Goal: Transaction & Acquisition: Subscribe to service/newsletter

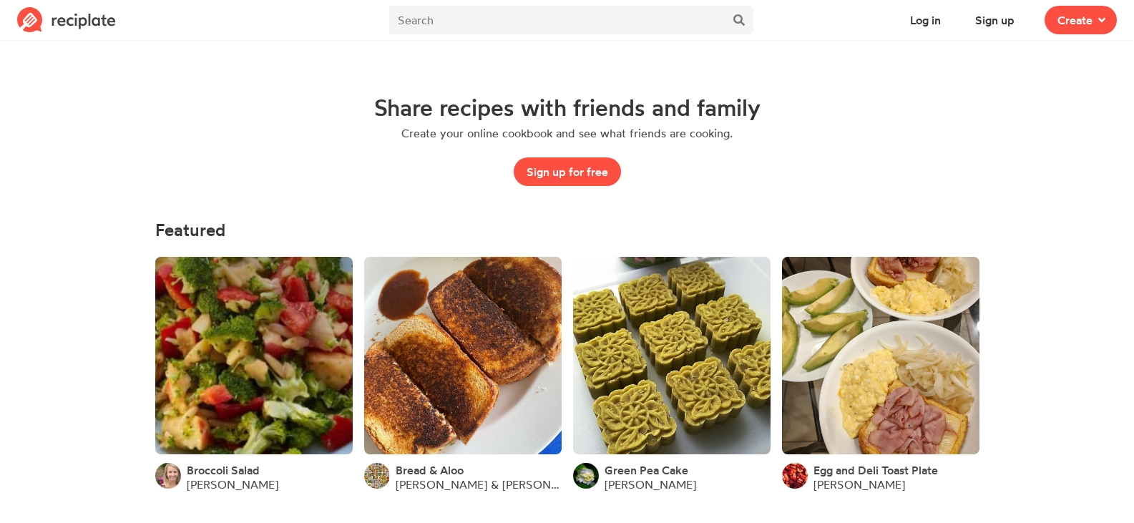
click at [869, 99] on div "Share recipes with friends and family Create your online cookbook and see what …" at bounding box center [568, 140] width 756 height 92
click at [851, 162] on div "Share recipes with friends and family Create your online cookbook and see what …" at bounding box center [568, 140] width 756 height 92
click at [69, 20] on img at bounding box center [66, 20] width 99 height 26
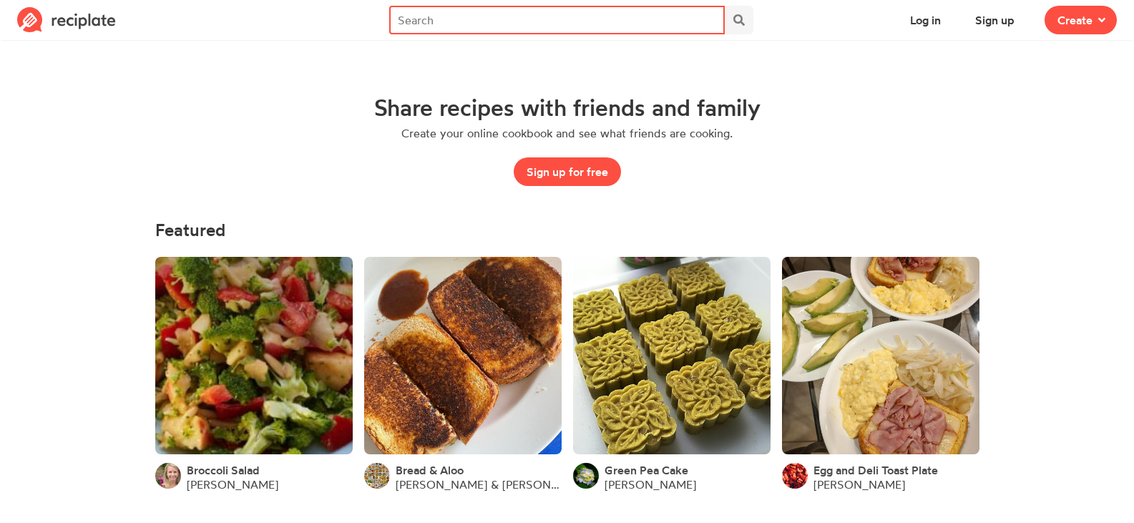
click at [696, 17] on input "text" at bounding box center [556, 20] width 335 height 29
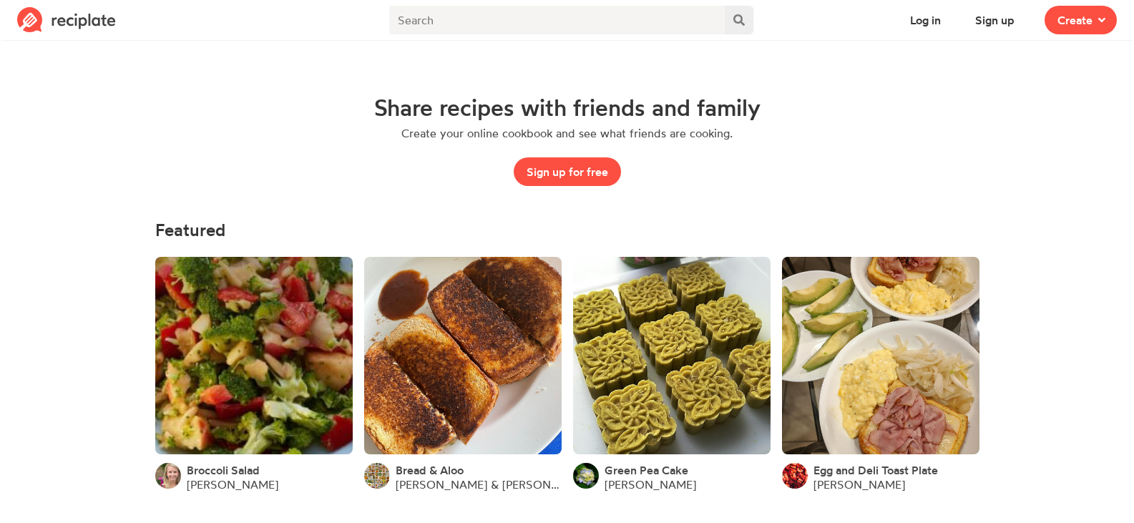
click at [739, 34] on button at bounding box center [739, 20] width 29 height 29
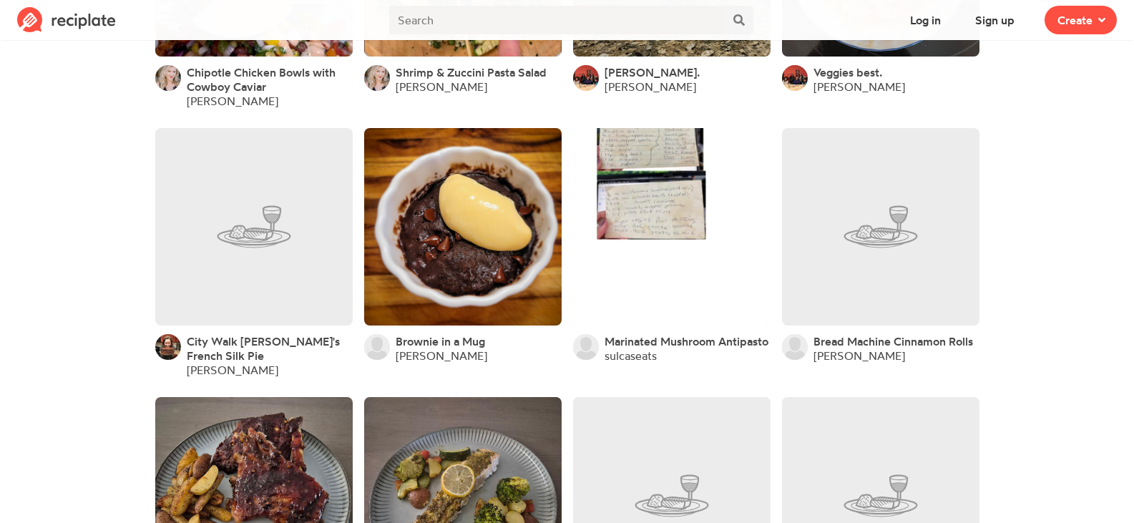
scroll to position [3214, 0]
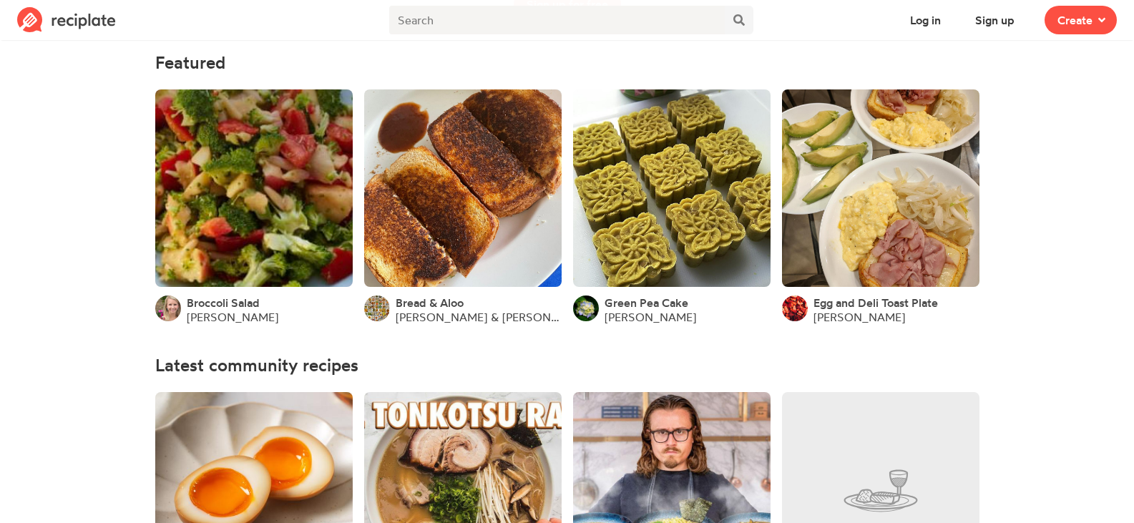
scroll to position [0, 0]
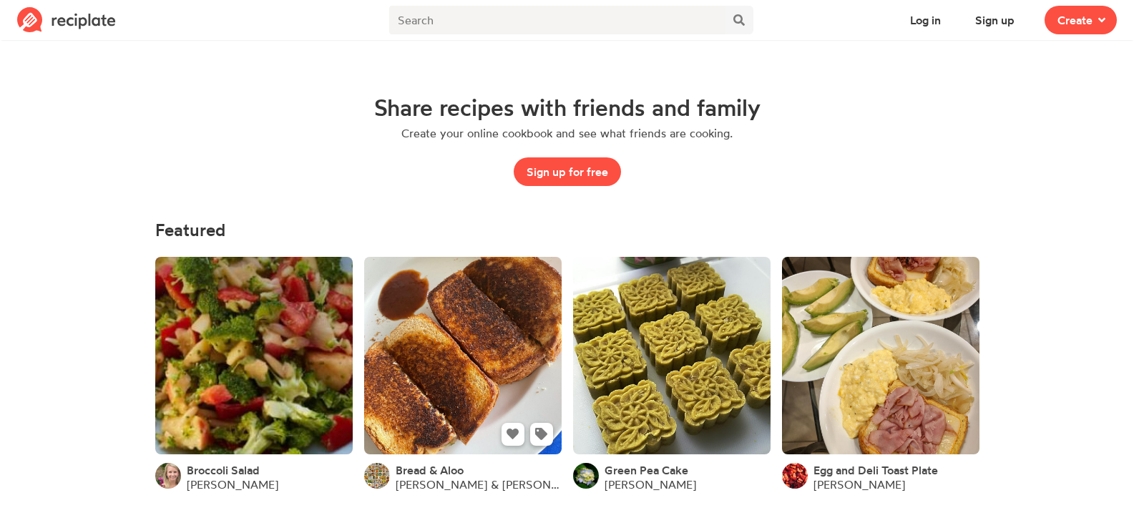
click at [504, 357] on link at bounding box center [463, 356] width 198 height 198
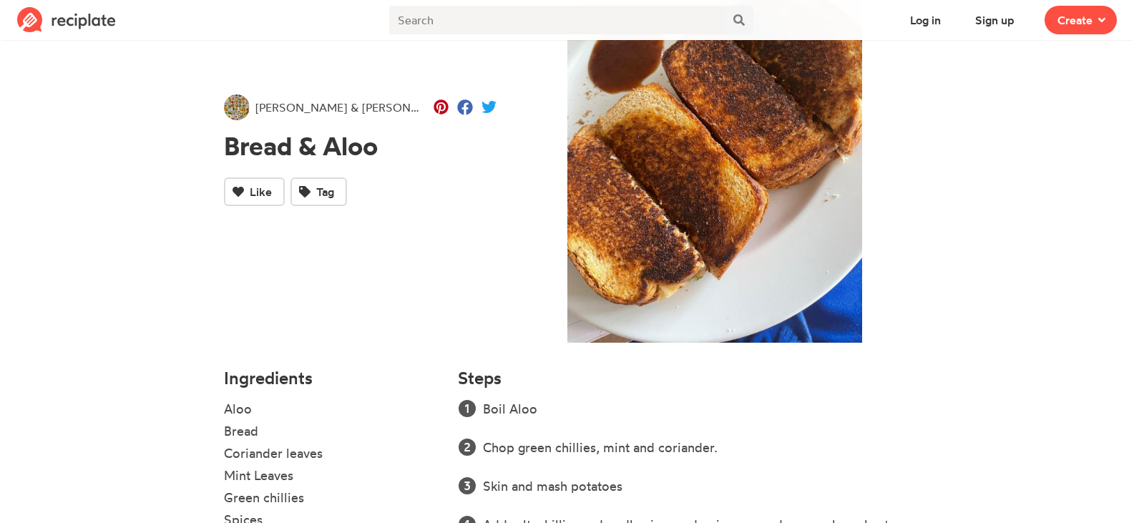
scroll to position [263, 0]
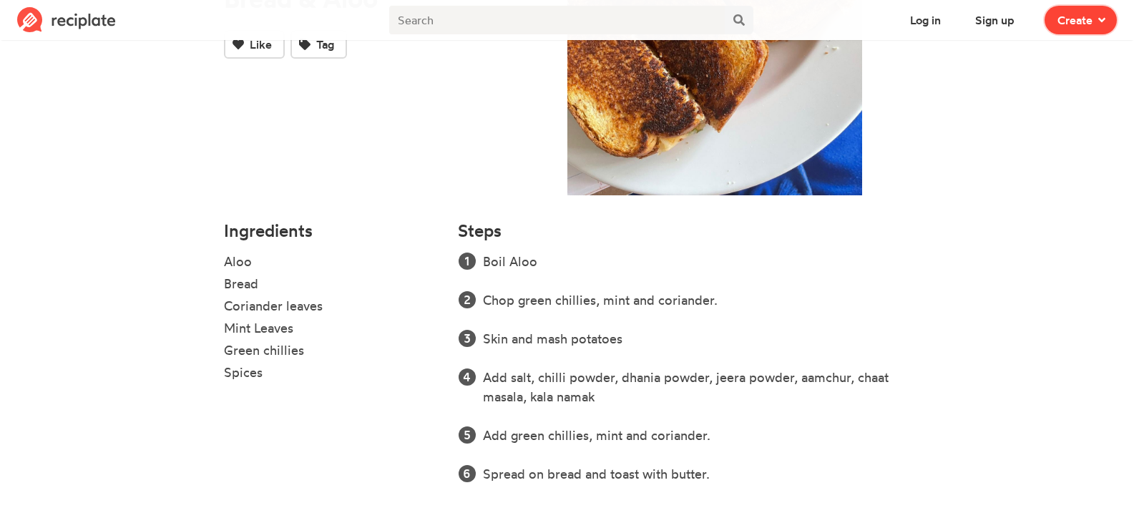
click at [1048, 18] on button "Create" at bounding box center [1081, 20] width 72 height 29
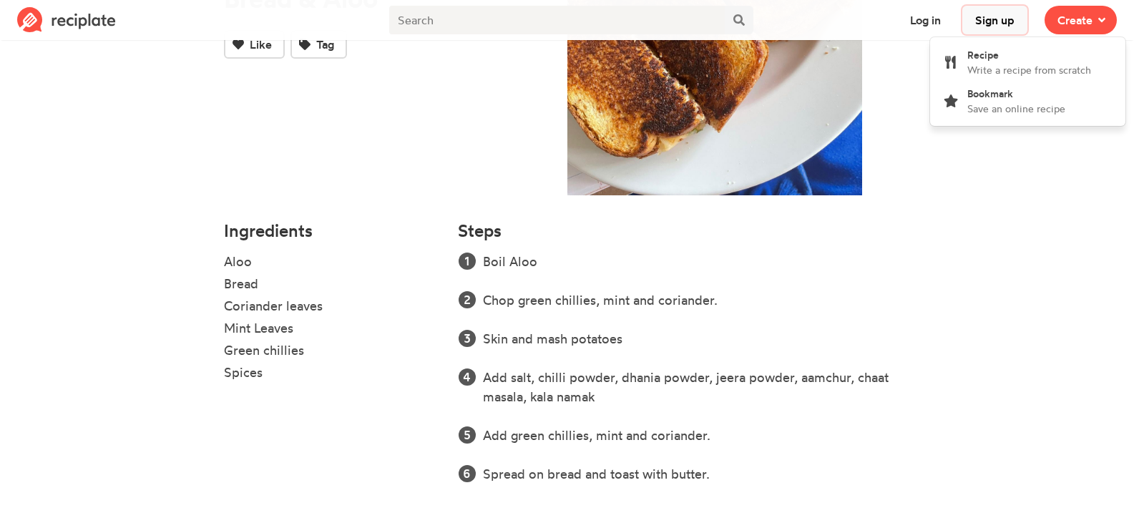
click at [992, 16] on button "Sign up" at bounding box center [995, 20] width 65 height 29
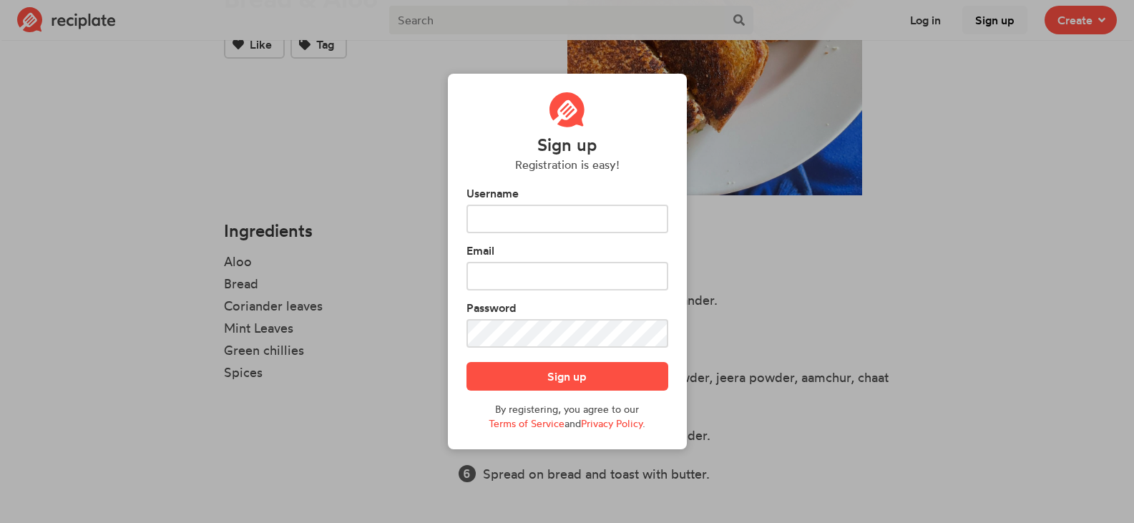
scroll to position [0, 0]
click at [401, 145] on div "Sign up Registration is easy! Username Email Password Sign up By registering, y…" at bounding box center [567, 261] width 1134 height 523
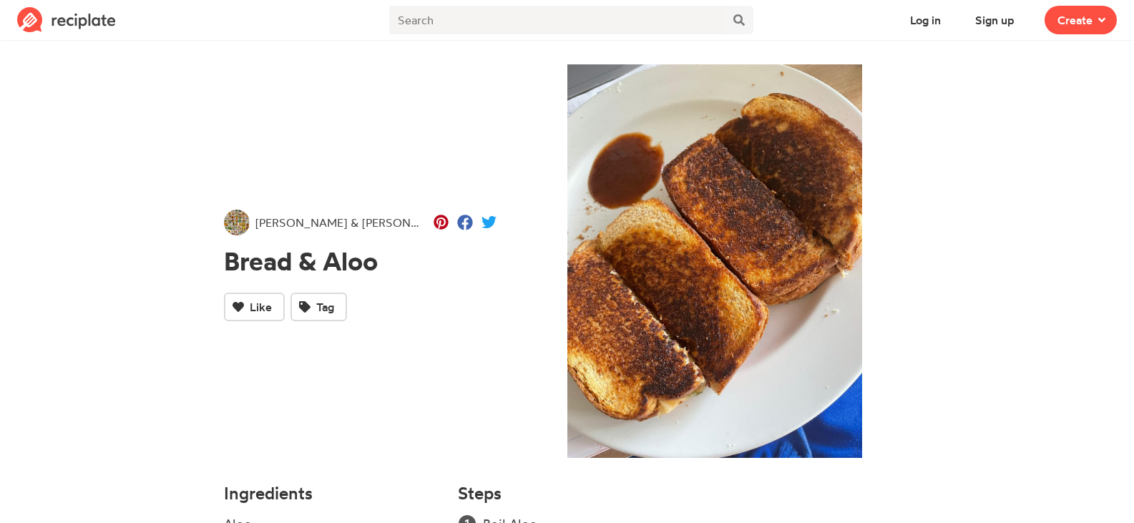
click at [82, 14] on img at bounding box center [66, 20] width 99 height 26
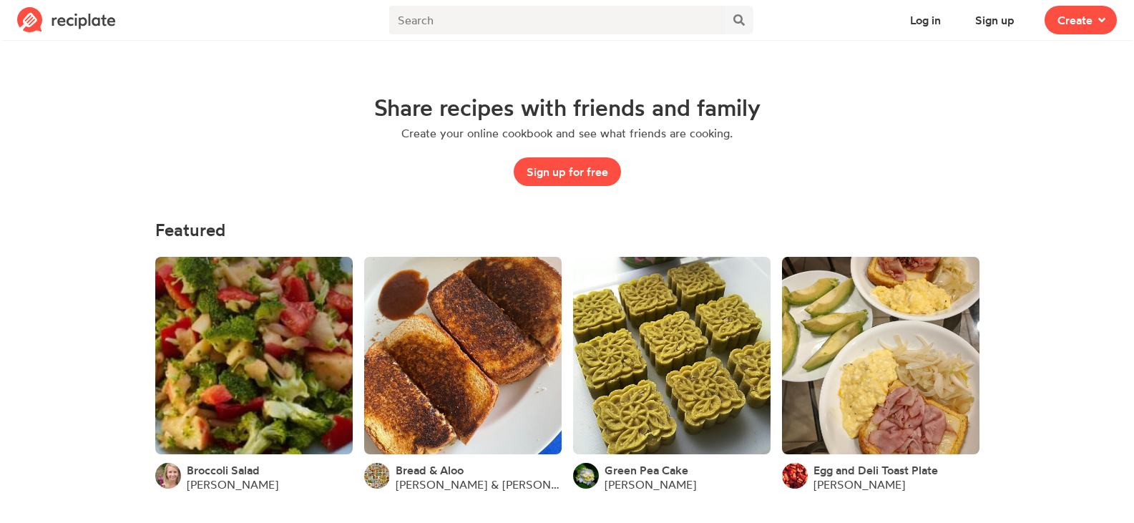
click at [4, 21] on nav "Log in Sign up Recipe Write a recipe from scratch Bookmark Save an online recip…" at bounding box center [567, 20] width 1134 height 40
click at [34, 16] on img at bounding box center [66, 20] width 99 height 26
drag, startPoint x: 366, startPoint y: 98, endPoint x: 739, endPoint y: 139, distance: 374.4
click at [739, 139] on div "Share recipes with friends and family Create your online cookbook and see what …" at bounding box center [568, 140] width 756 height 92
copy div "Share recipes with friends and family Create your online cookbook and see what …"
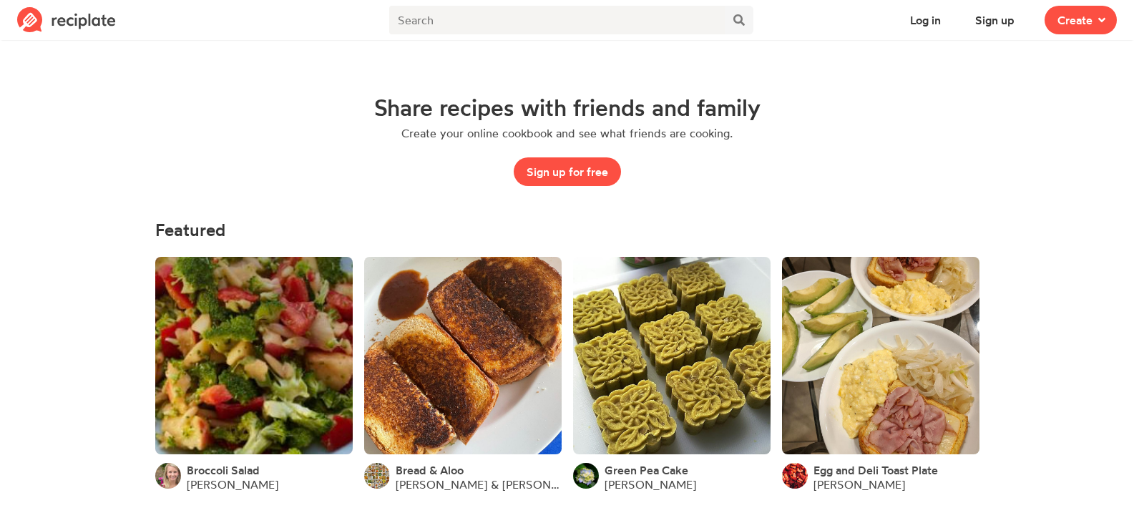
click at [288, 84] on div "Share recipes with friends and family Create your online cookbook and see what …" at bounding box center [567, 140] width 824 height 160
